Goal: Information Seeking & Learning: Learn about a topic

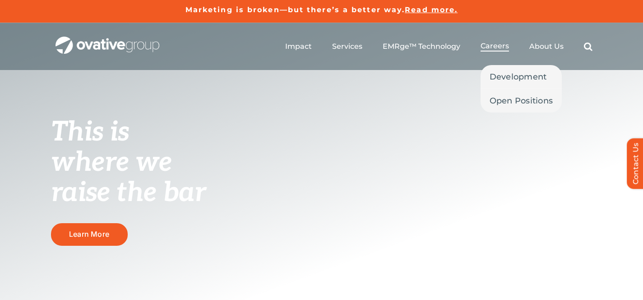
click at [503, 46] on span "Careers" at bounding box center [494, 46] width 28 height 9
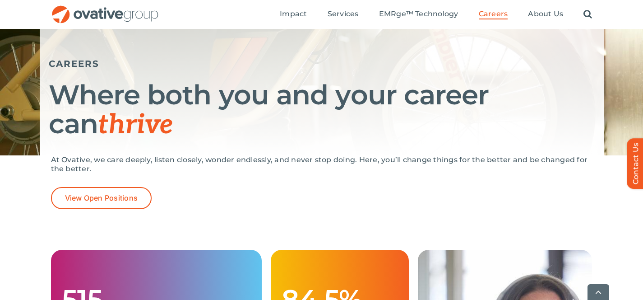
scroll to position [138, 0]
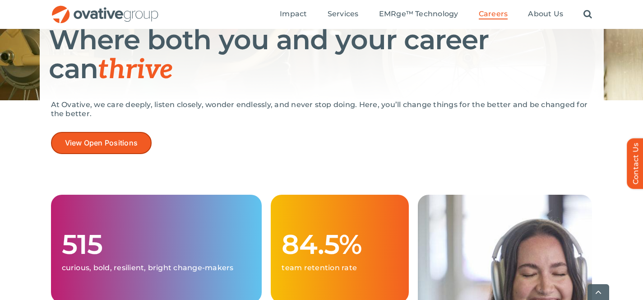
click at [130, 143] on span "View Open Positions" at bounding box center [101, 142] width 73 height 9
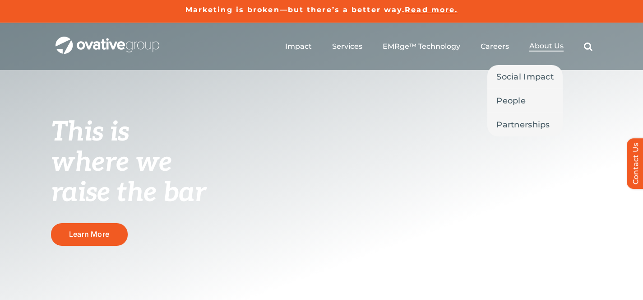
click at [537, 49] on span "About Us" at bounding box center [546, 46] width 34 height 9
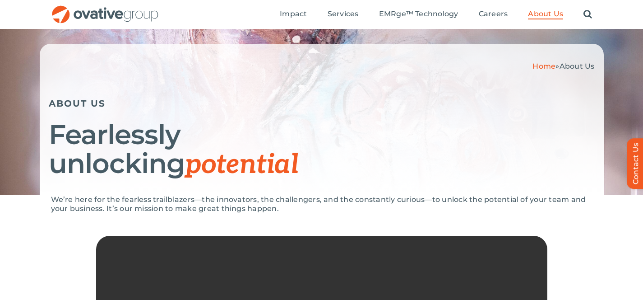
scroll to position [44, 0]
